Goal: Task Accomplishment & Management: Manage account settings

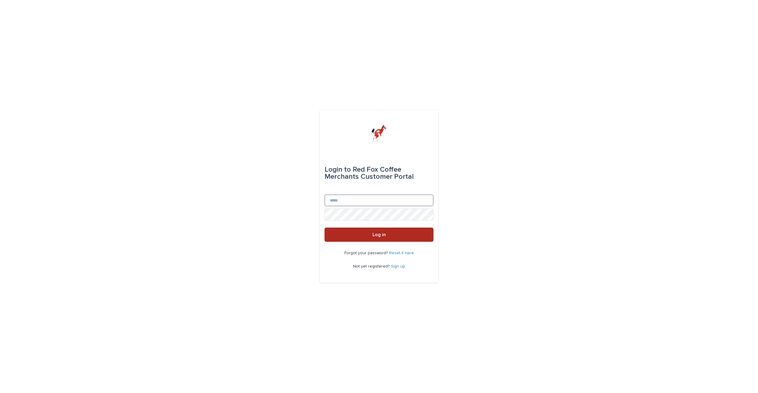
type input "**********"
click at [394, 241] on button "Log in" at bounding box center [379, 235] width 109 height 14
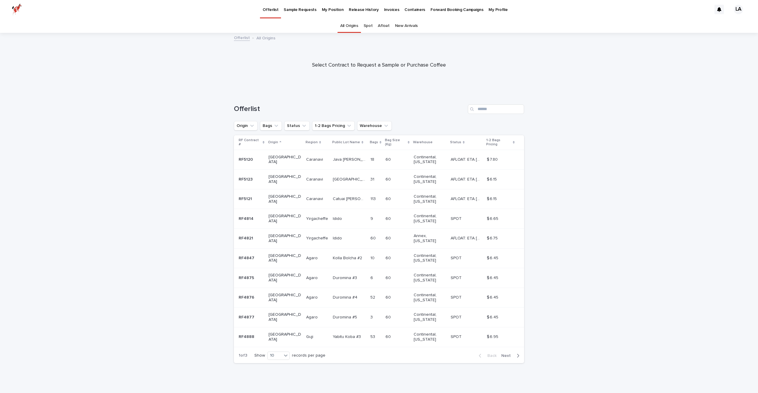
click at [323, 12] on p "My Position" at bounding box center [333, 6] width 22 height 12
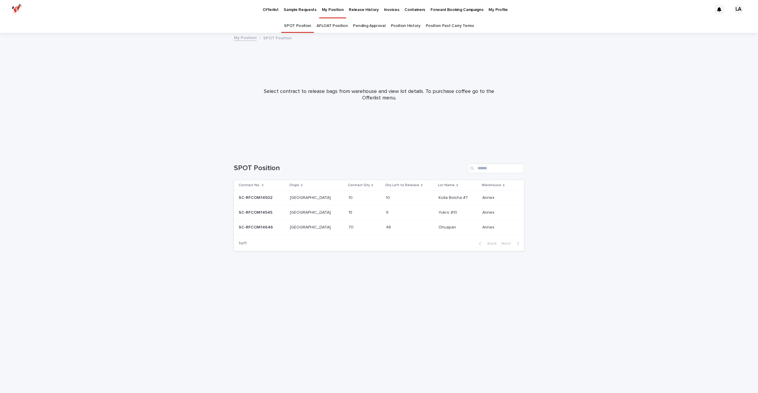
click at [359, 196] on div "10 10" at bounding box center [365, 198] width 32 height 10
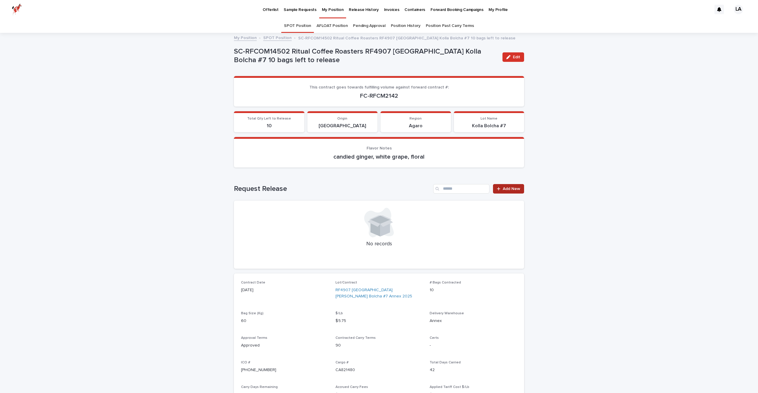
click at [513, 192] on link "Add New" at bounding box center [508, 188] width 31 height 9
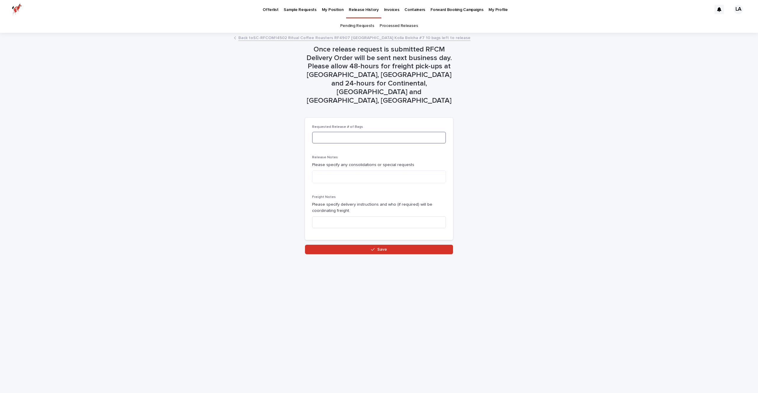
click at [380, 132] on input at bounding box center [379, 138] width 134 height 12
type input "*"
click at [373, 248] on icon "button" at bounding box center [373, 250] width 4 height 4
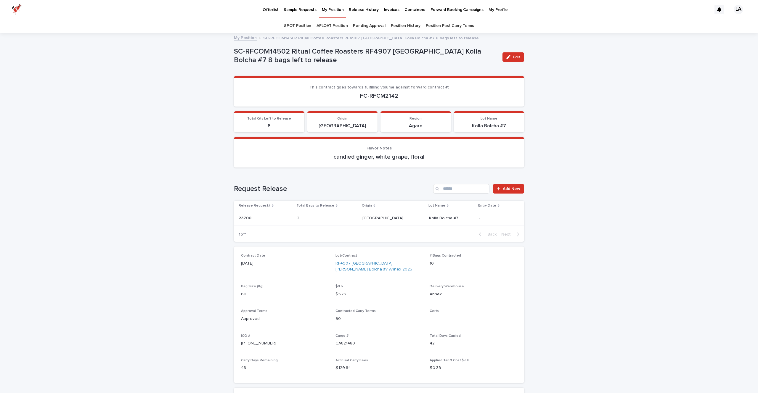
click at [329, 7] on p "My Position" at bounding box center [333, 6] width 22 height 12
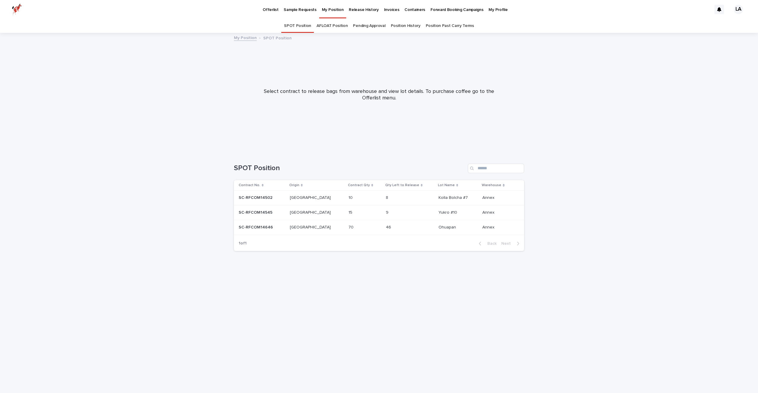
click at [386, 212] on p at bounding box center [398, 212] width 25 height 5
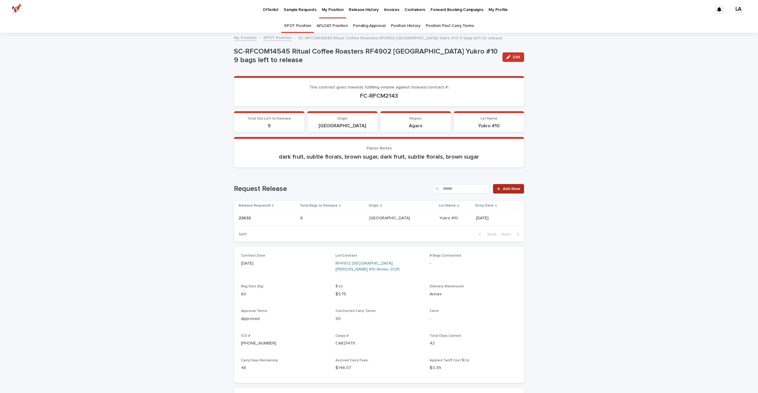
click at [504, 191] on link "Add New" at bounding box center [508, 188] width 31 height 9
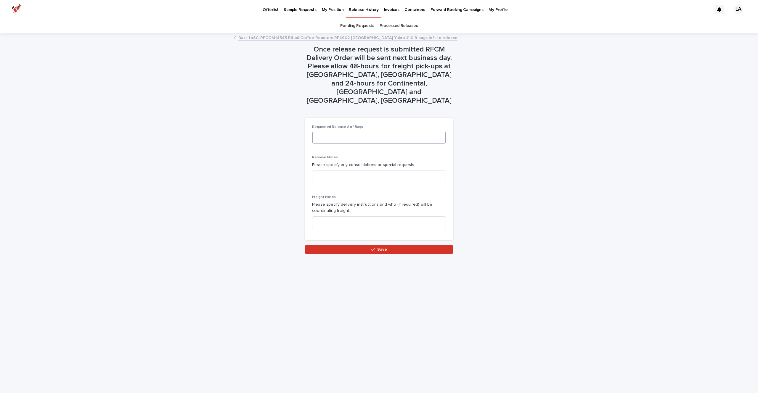
click at [365, 132] on input at bounding box center [379, 138] width 134 height 12
type input "*"
click at [357, 245] on button "Save" at bounding box center [379, 249] width 148 height 9
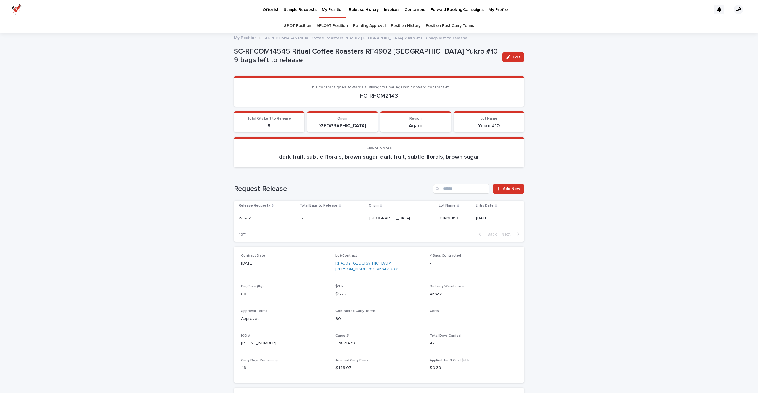
click at [322, 9] on p "My Position" at bounding box center [333, 6] width 22 height 12
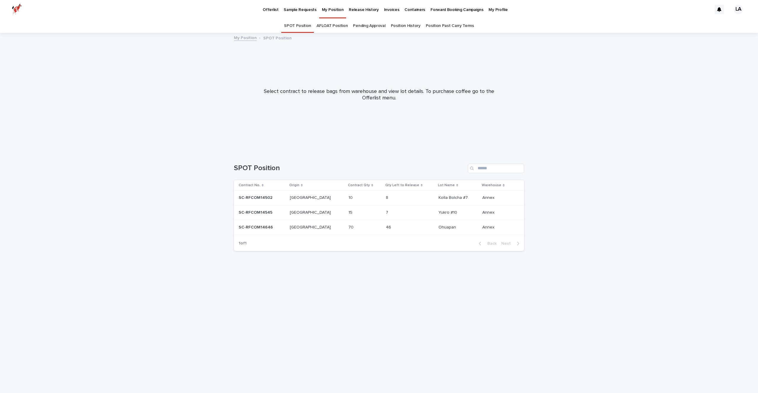
click at [355, 226] on div "70 70" at bounding box center [365, 228] width 32 height 10
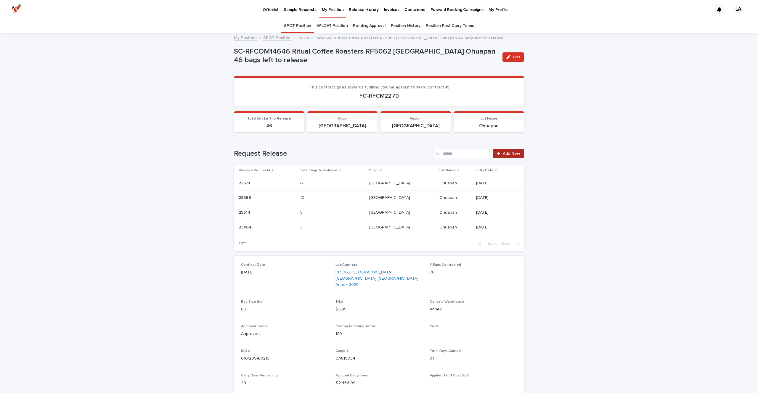
click at [502, 154] on div at bounding box center [500, 154] width 6 height 4
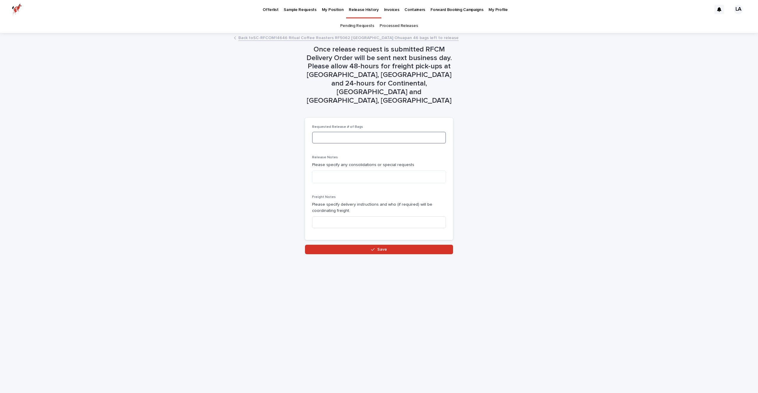
click at [337, 132] on input at bounding box center [379, 138] width 134 height 12
type input "*"
drag, startPoint x: 485, startPoint y: 168, endPoint x: 479, endPoint y: 168, distance: 5.3
click at [484, 168] on div "Once release request is submitted RFCM Delivery Order will be sent next busines…" at bounding box center [379, 143] width 290 height 221
click at [426, 245] on button "Save" at bounding box center [379, 249] width 148 height 9
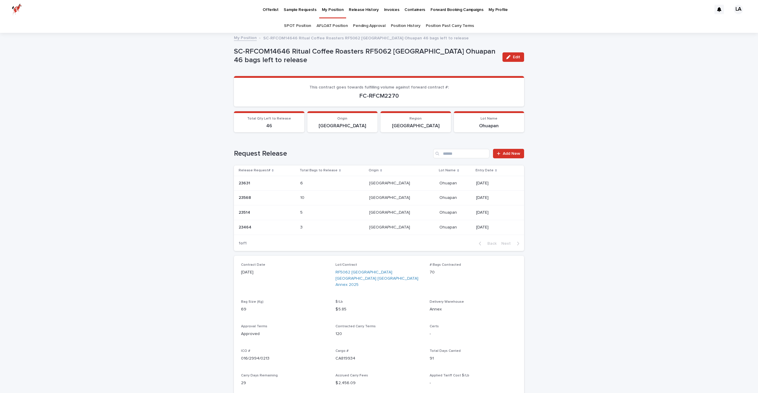
click at [354, 10] on p "Release History" at bounding box center [364, 6] width 30 height 12
